Goal: Task Accomplishment & Management: Use online tool/utility

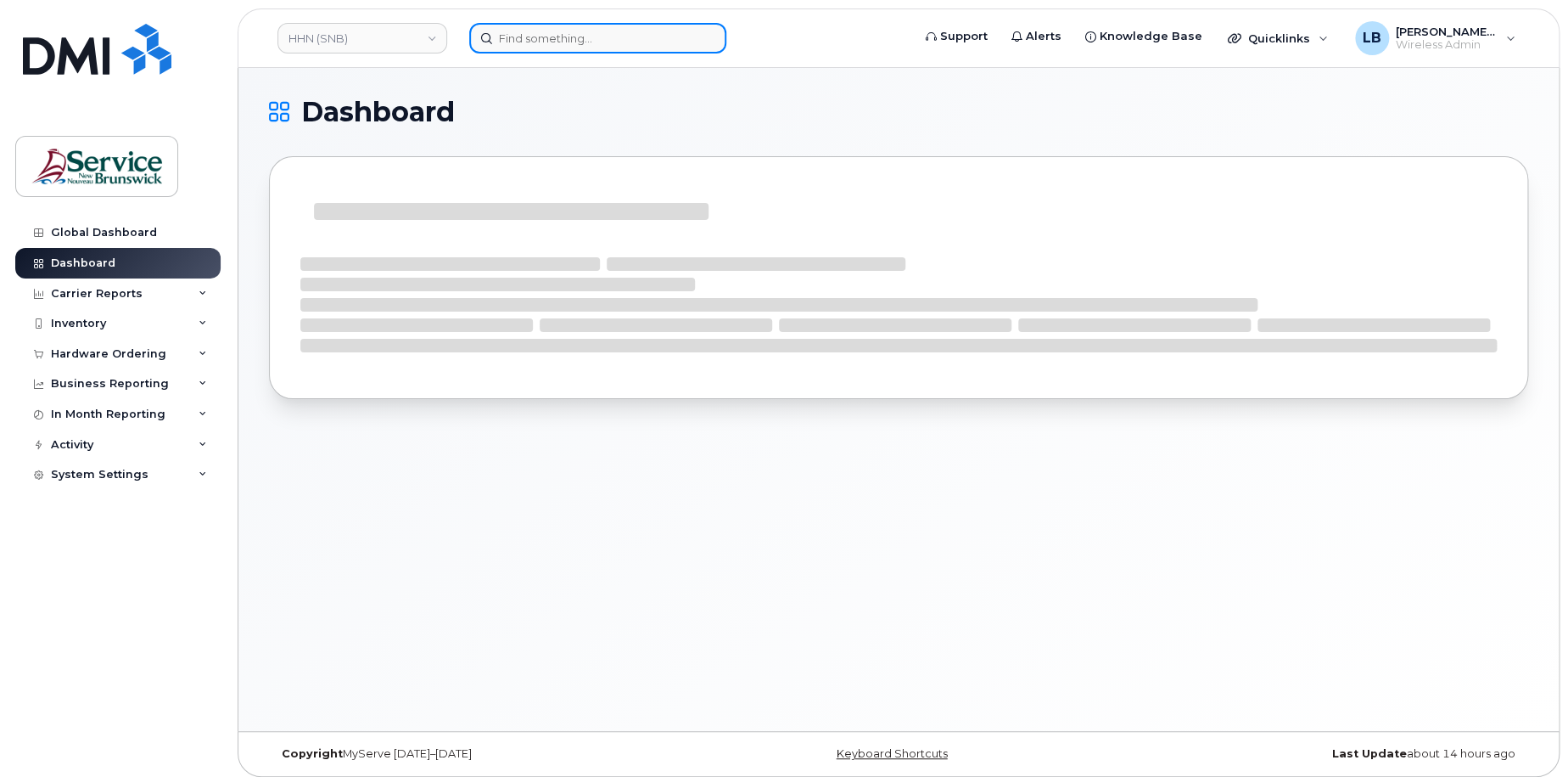
click at [575, 44] on input at bounding box center [598, 37] width 258 height 30
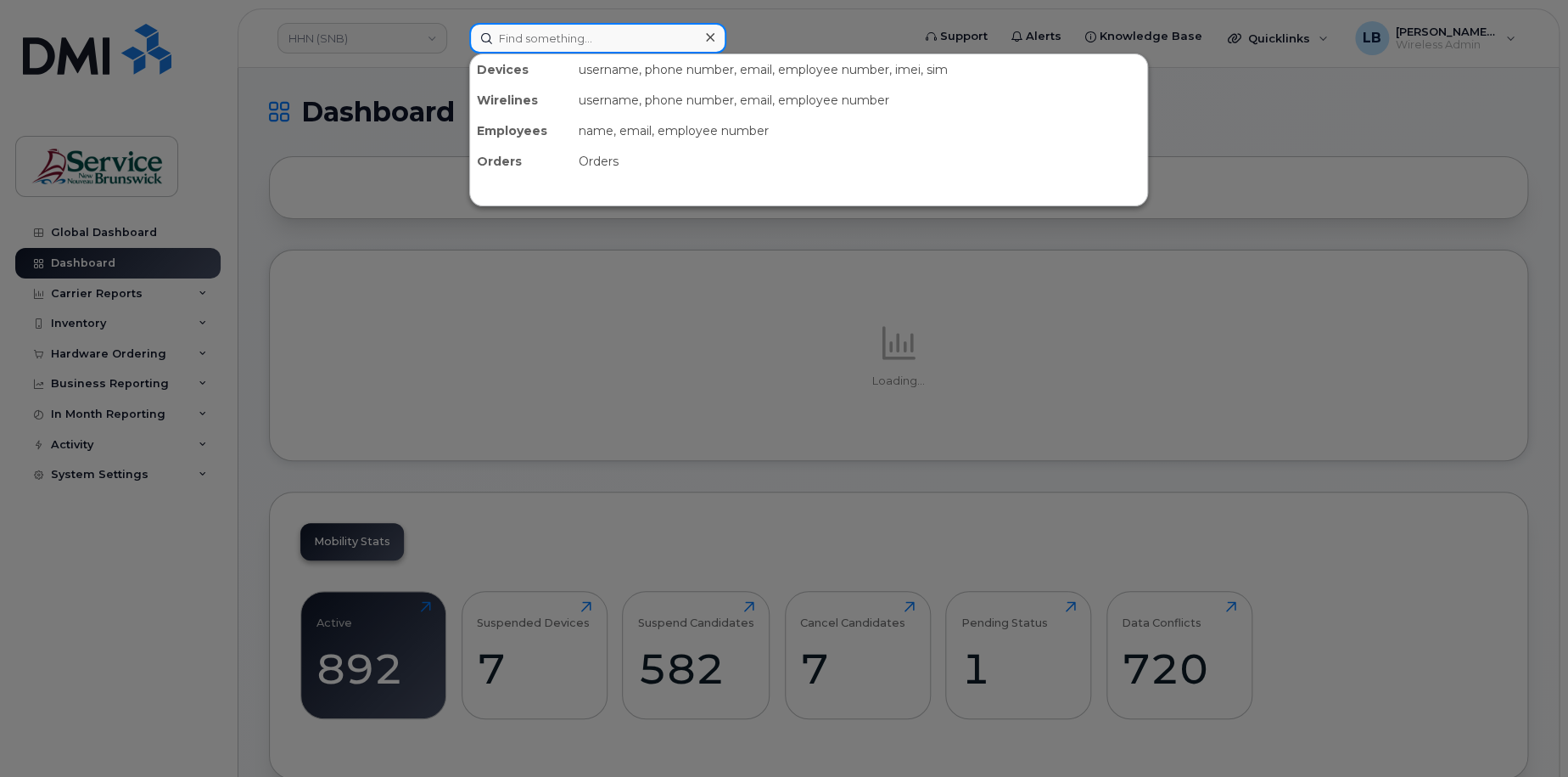
paste input "[PHONE_NUMBER]."
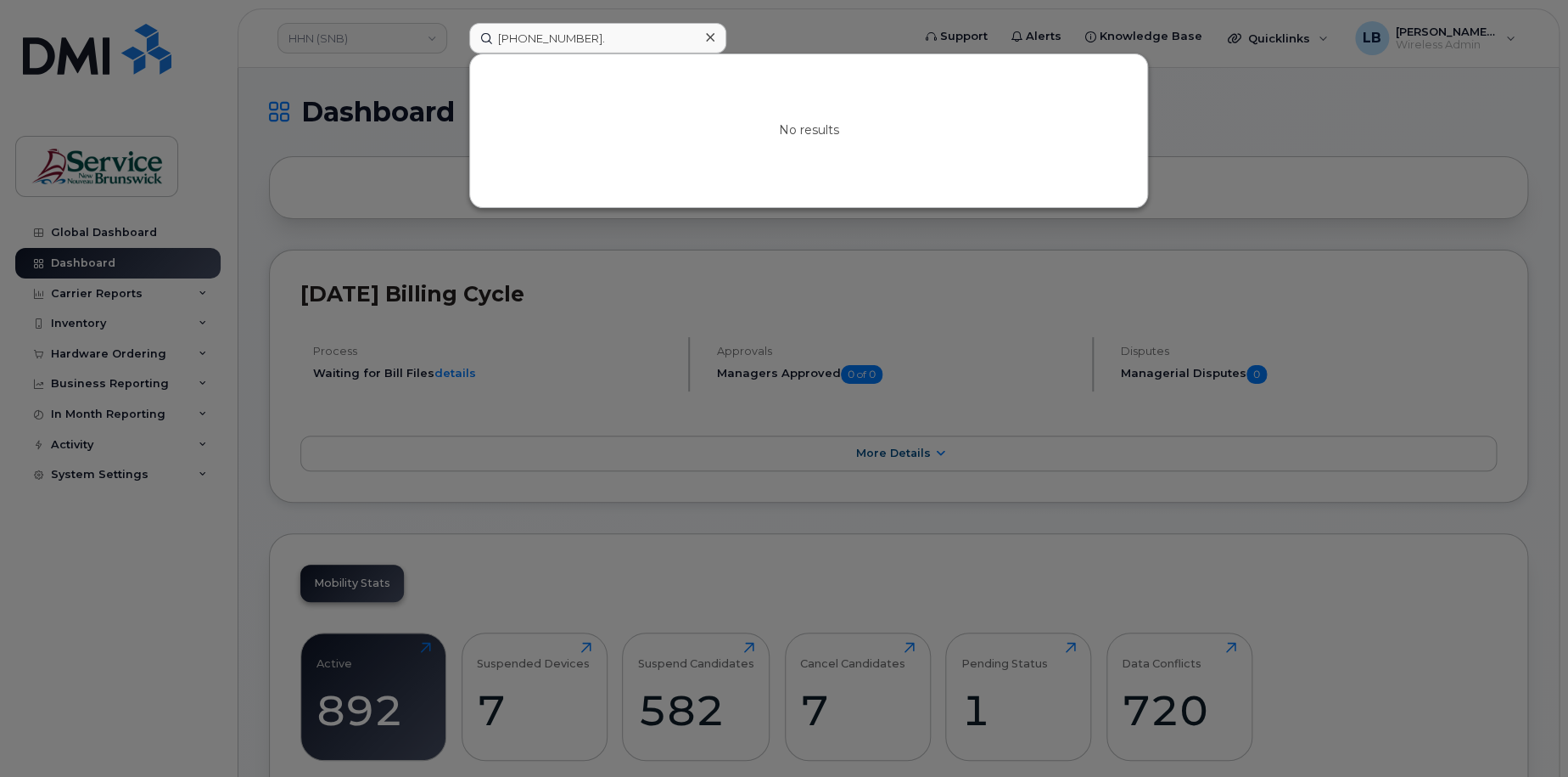
click at [1282, 121] on div at bounding box center [784, 388] width 1568 height 777
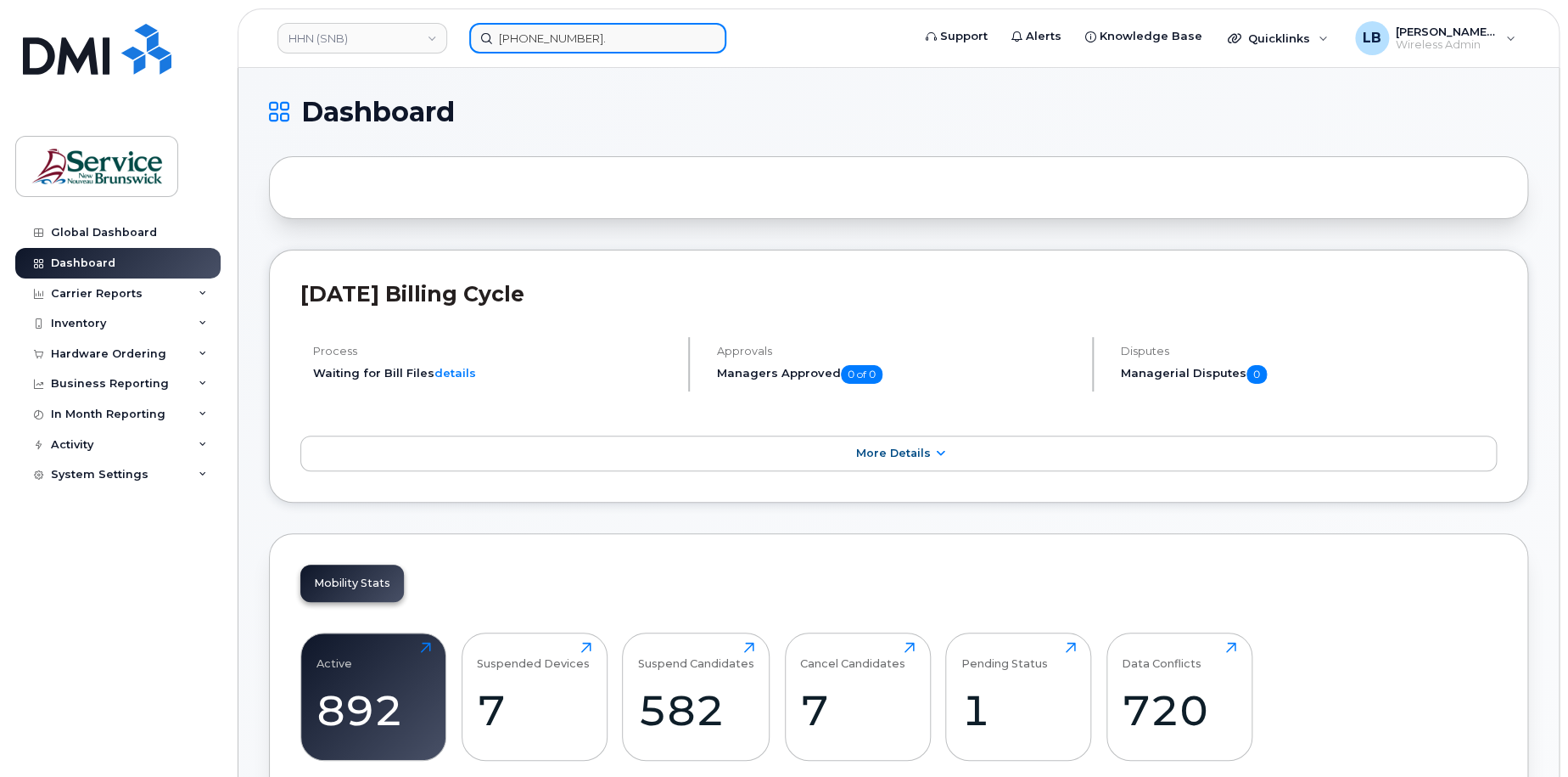
click at [628, 30] on input "[PHONE_NUMBER]." at bounding box center [598, 37] width 258 height 30
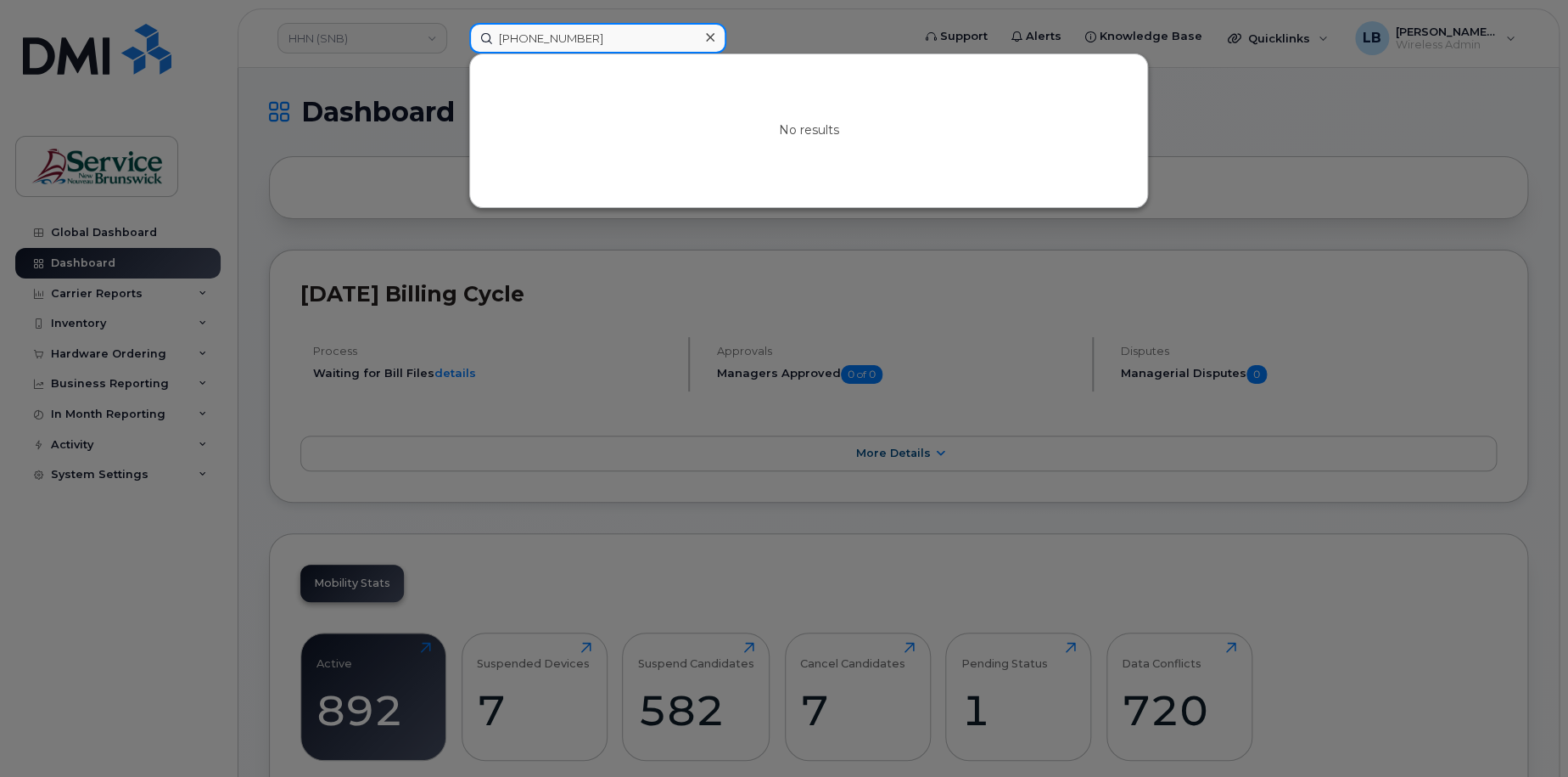
type input "[PHONE_NUMBER]"
click at [1342, 34] on div at bounding box center [784, 388] width 1568 height 777
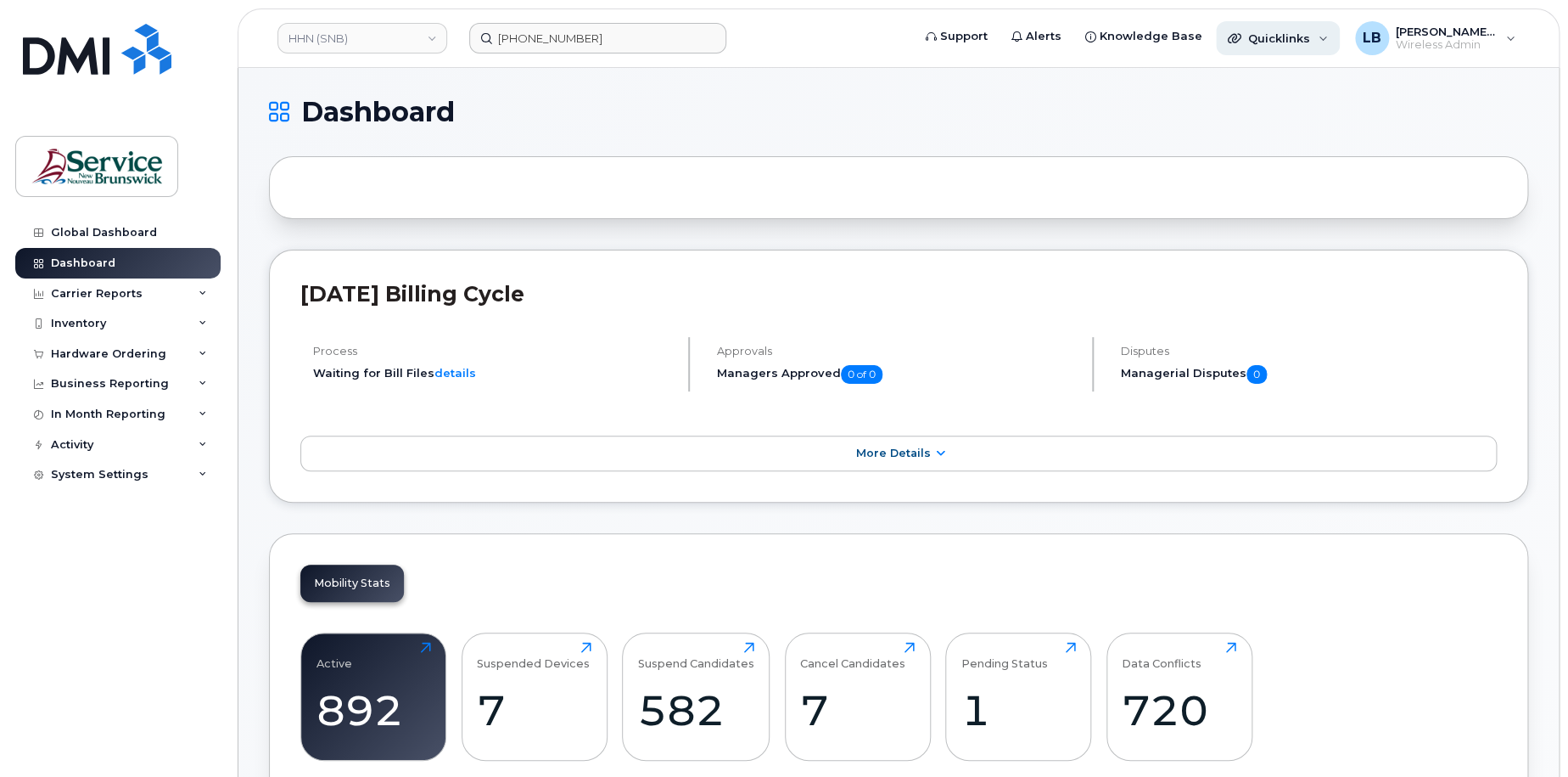
click at [1315, 33] on div "Quicklinks" at bounding box center [1278, 38] width 124 height 34
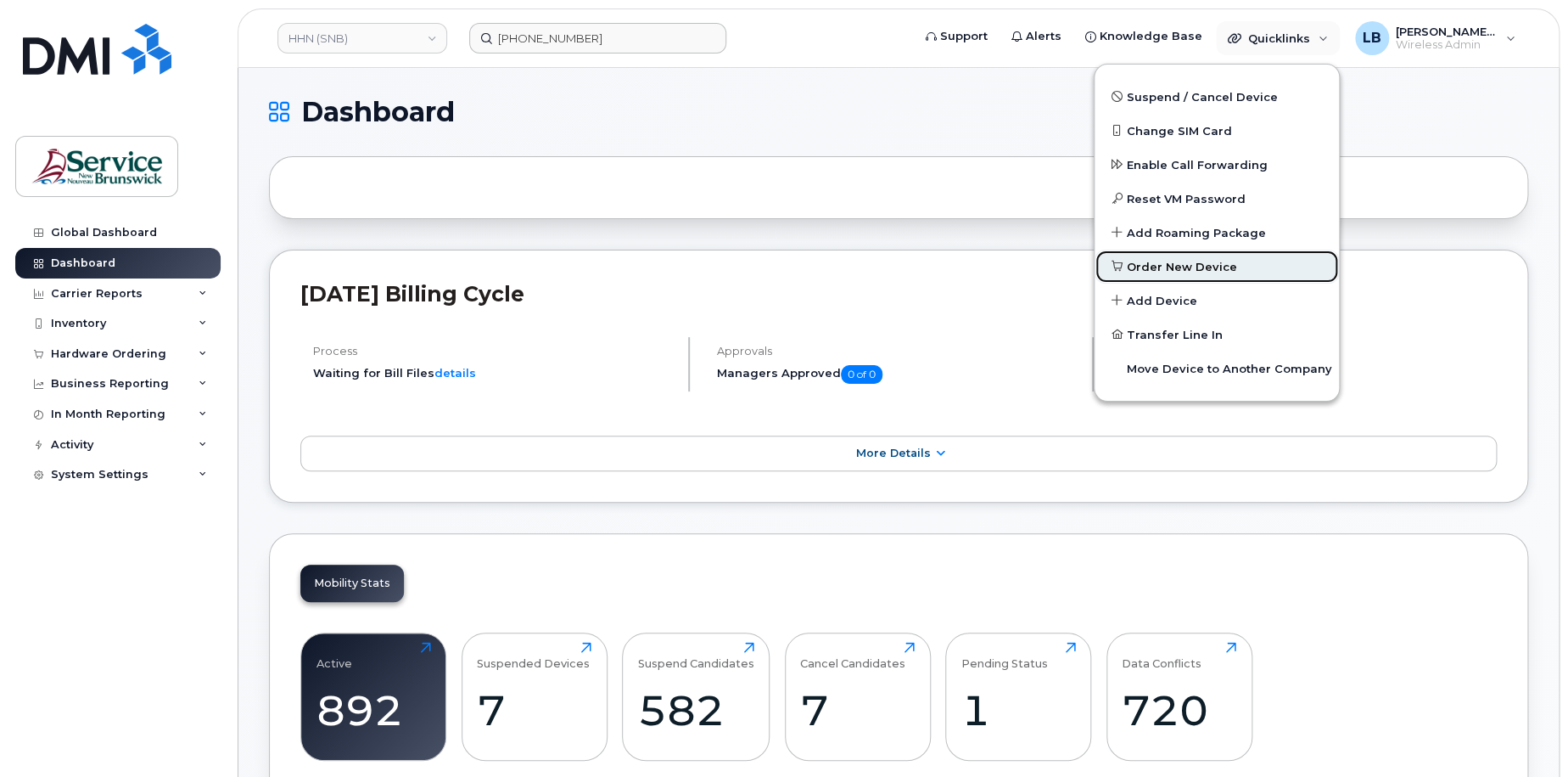
click at [1265, 268] on link "Order New Device" at bounding box center [1217, 267] width 245 height 34
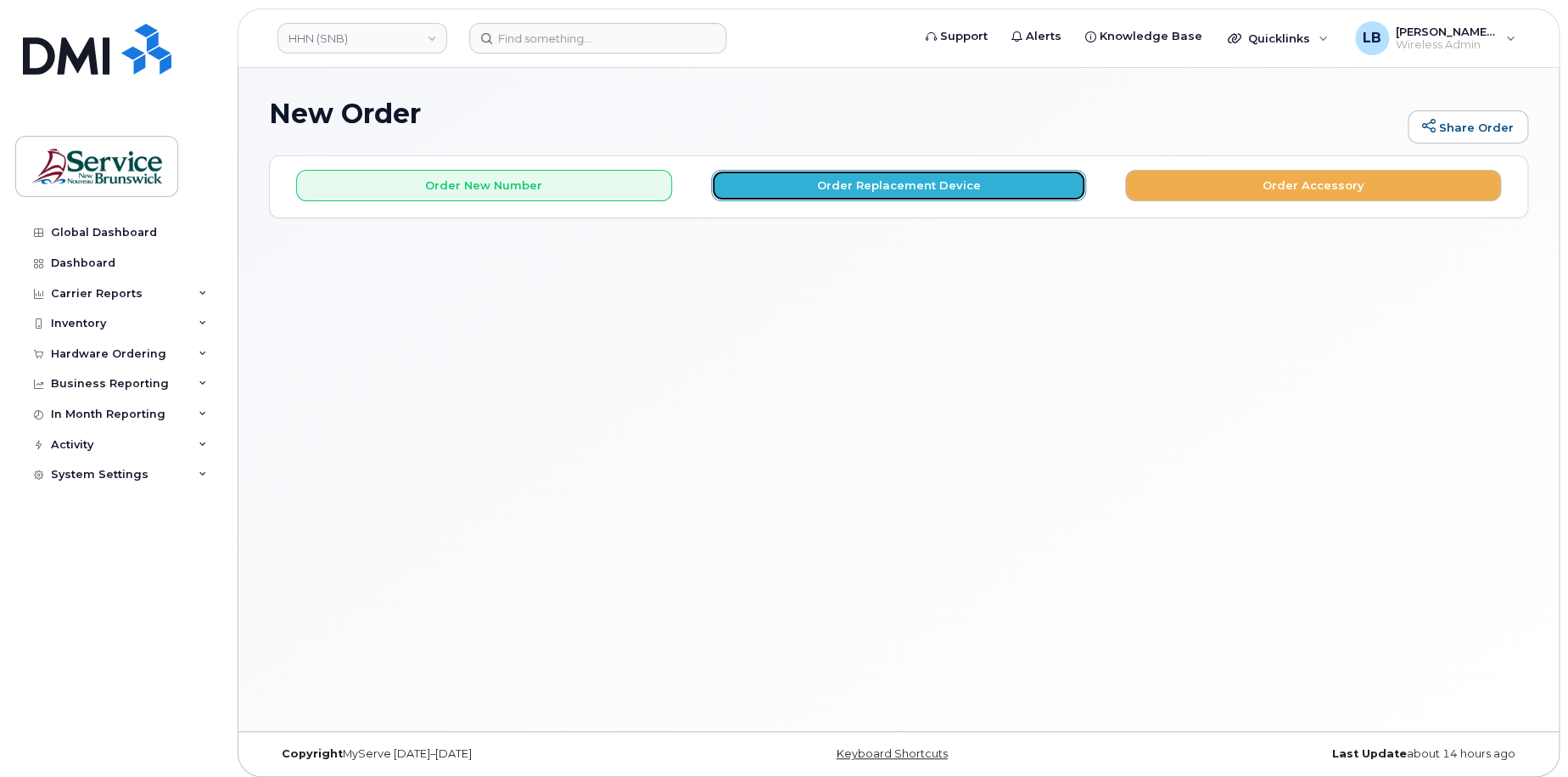
click at [926, 186] on button "Order Replacement Device" at bounding box center [899, 186] width 376 height 31
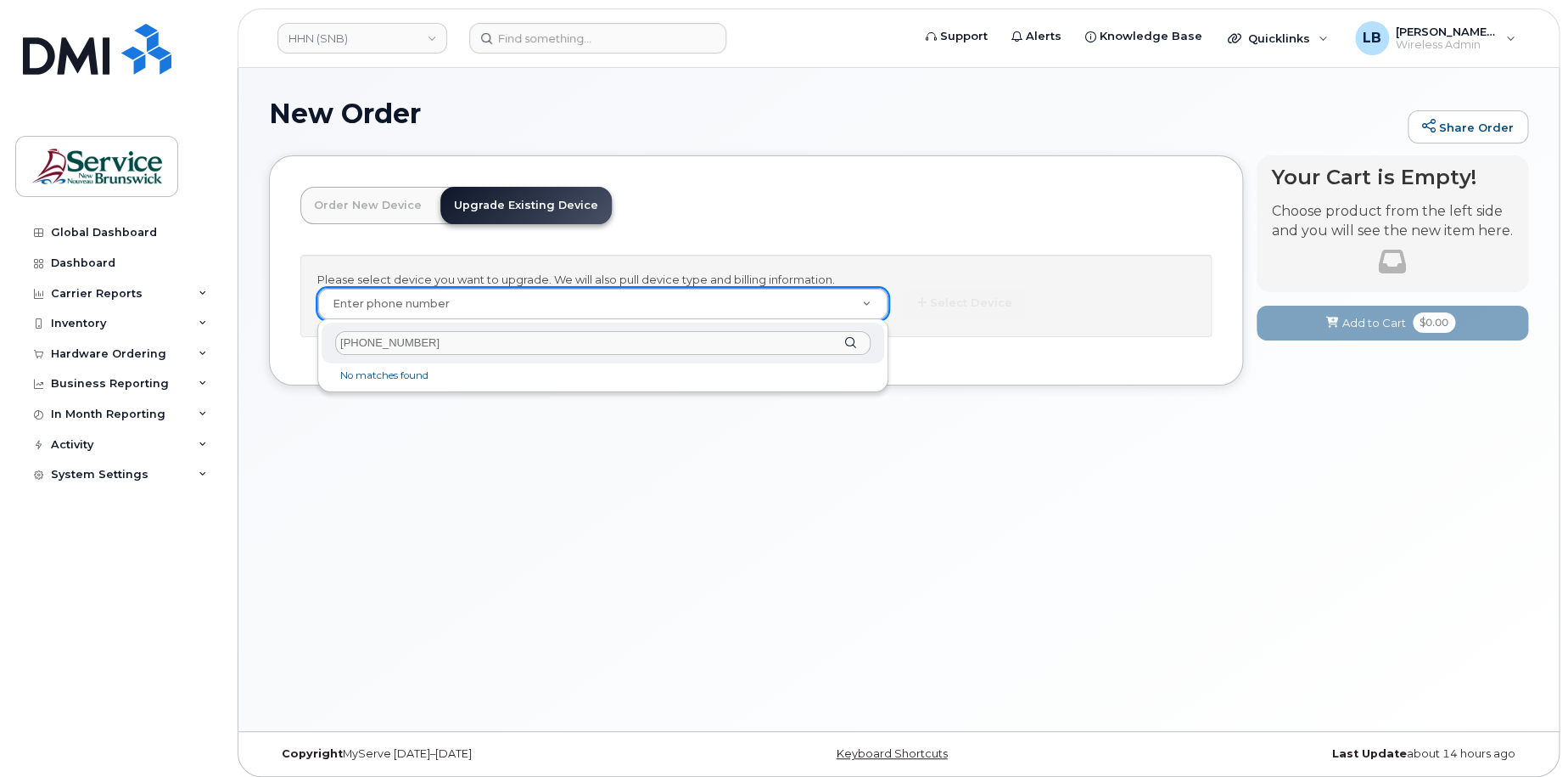
type input "[PHONE_NUMBER]"
paste input "5062599503"
type input "5062599503"
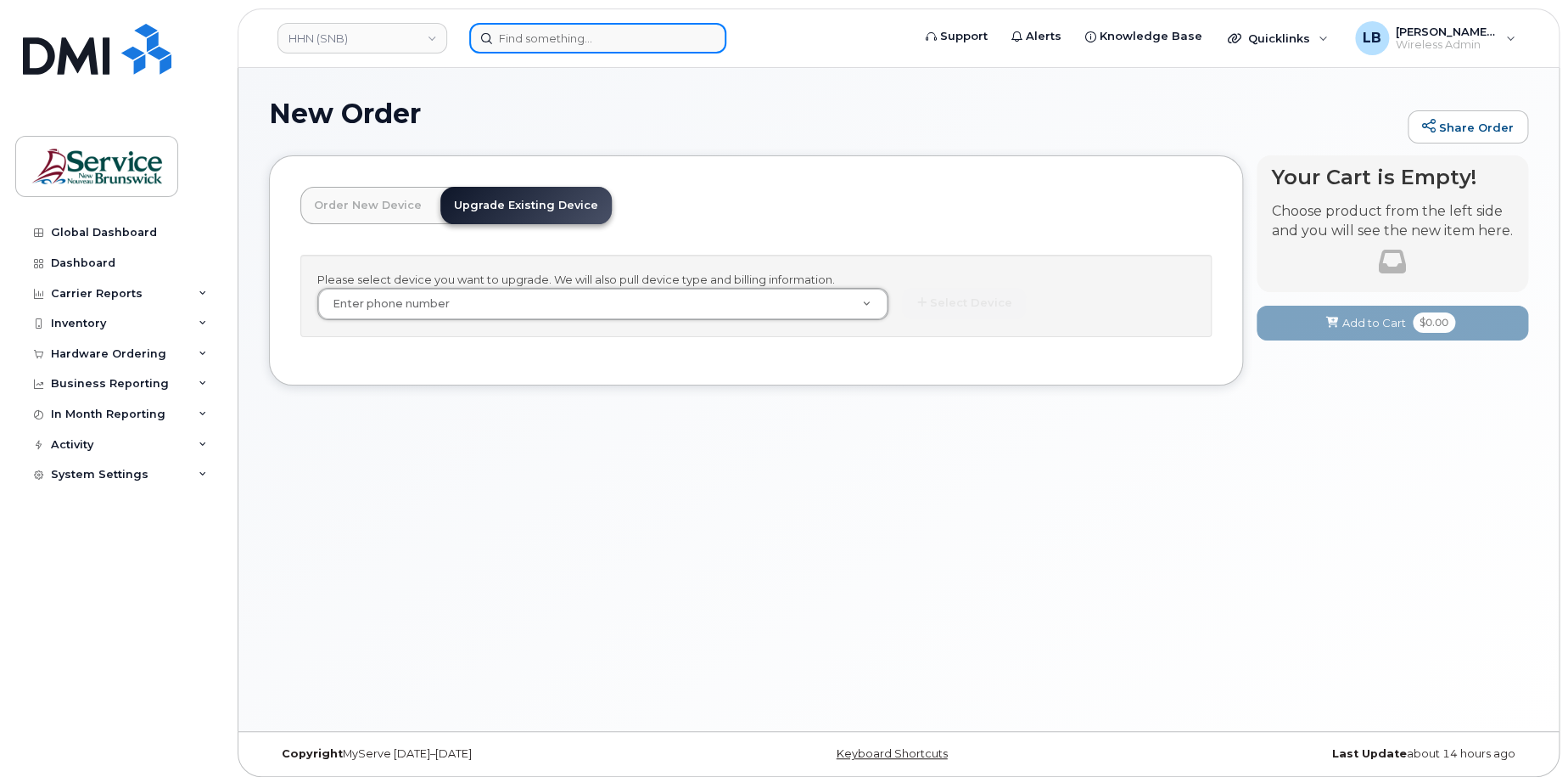
click at [659, 34] on input at bounding box center [598, 37] width 258 height 30
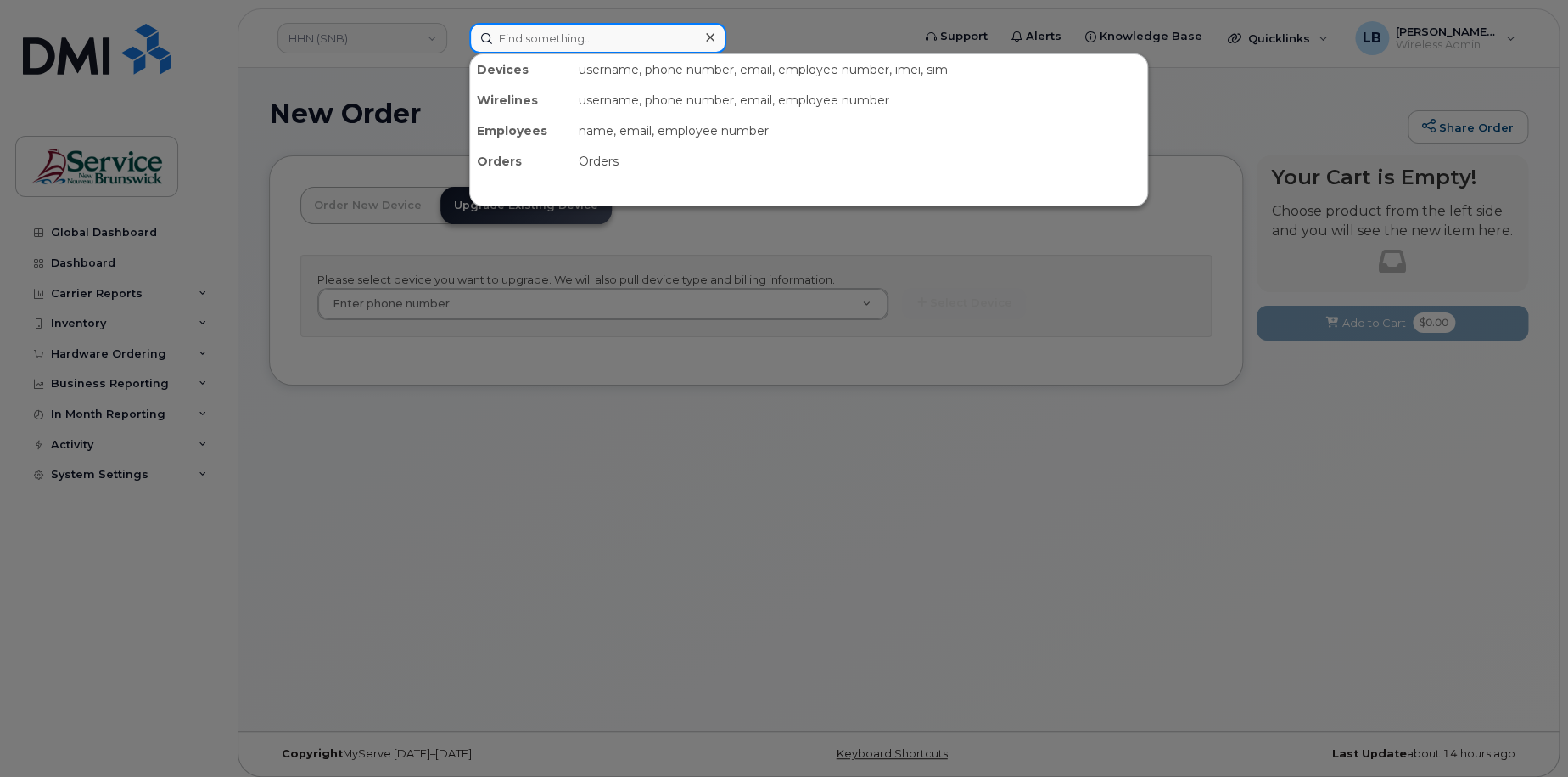
paste input "5062599503"
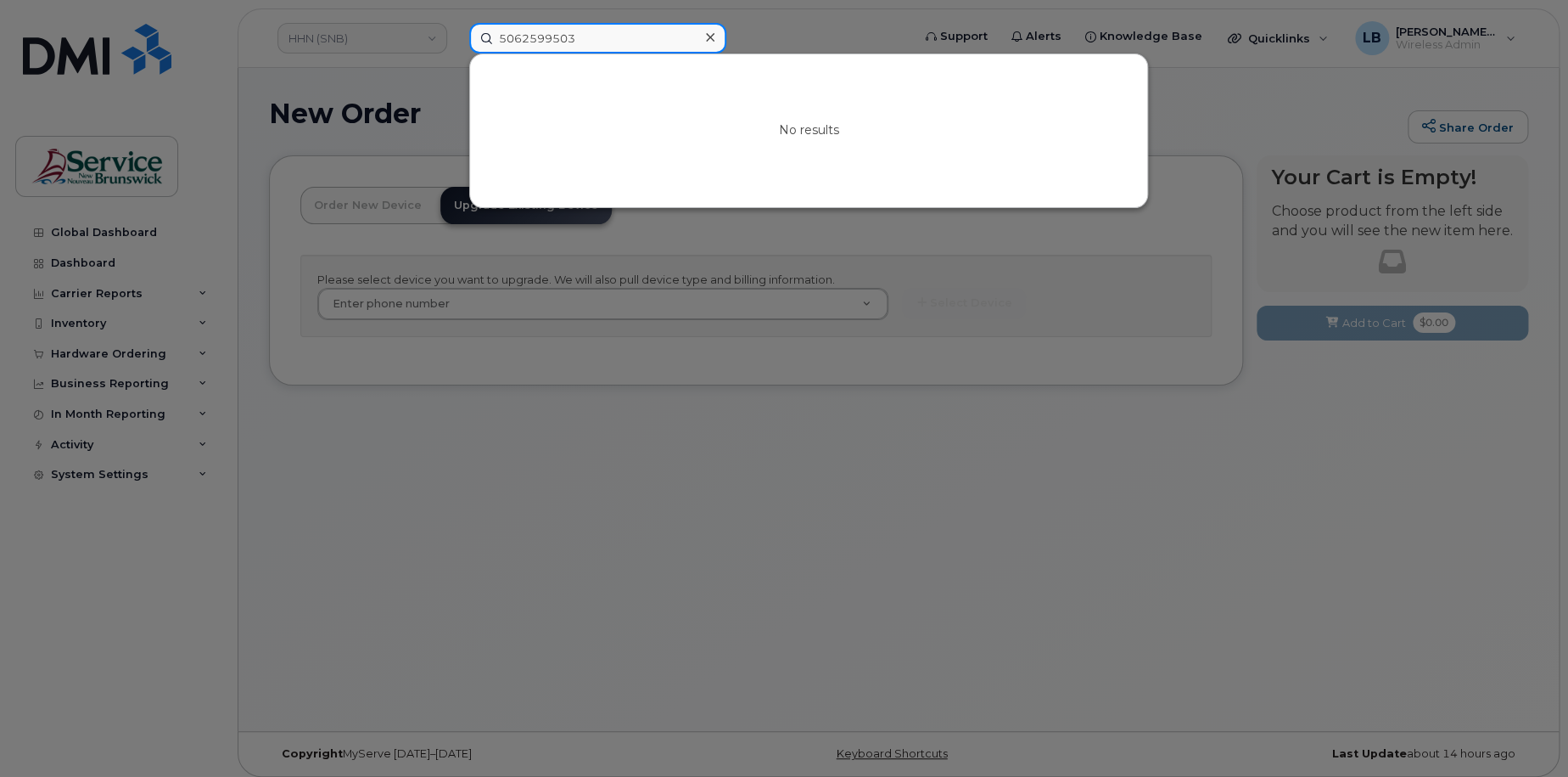
drag, startPoint x: 675, startPoint y: 38, endPoint x: 377, endPoint y: 28, distance: 298.2
click at [456, 28] on div "5062599503 No results" at bounding box center [685, 37] width 458 height 30
type input "k"
type input "c"
